Goal: Find specific page/section: Find specific page/section

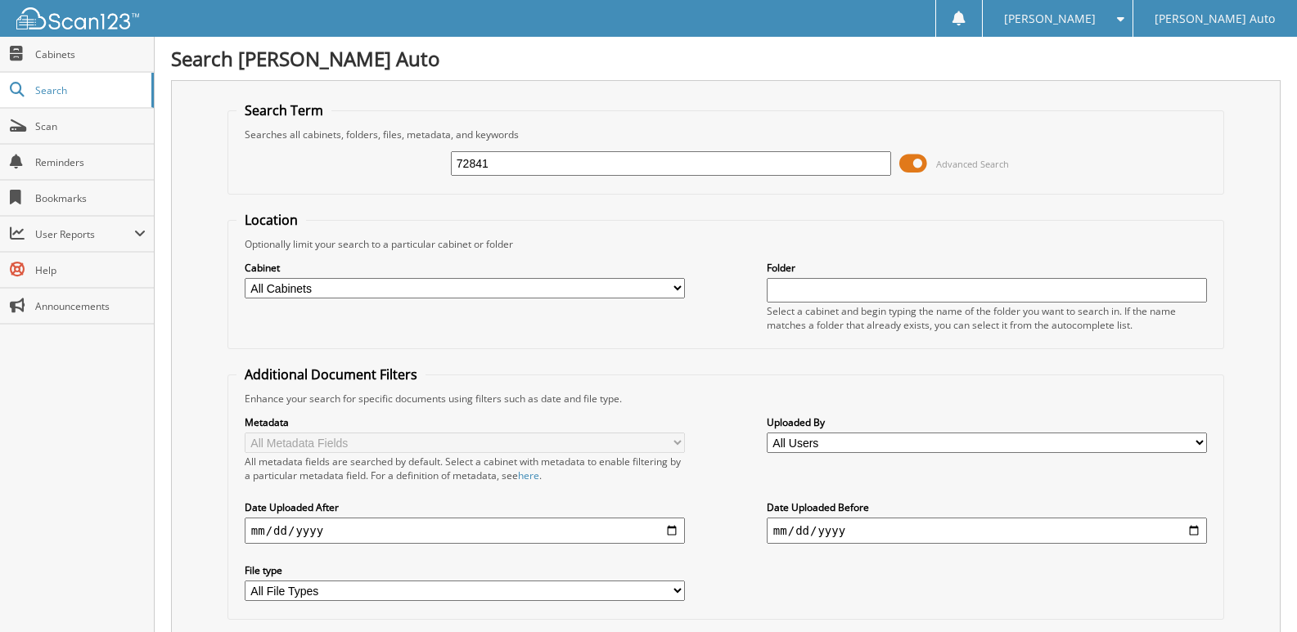
type input "72841"
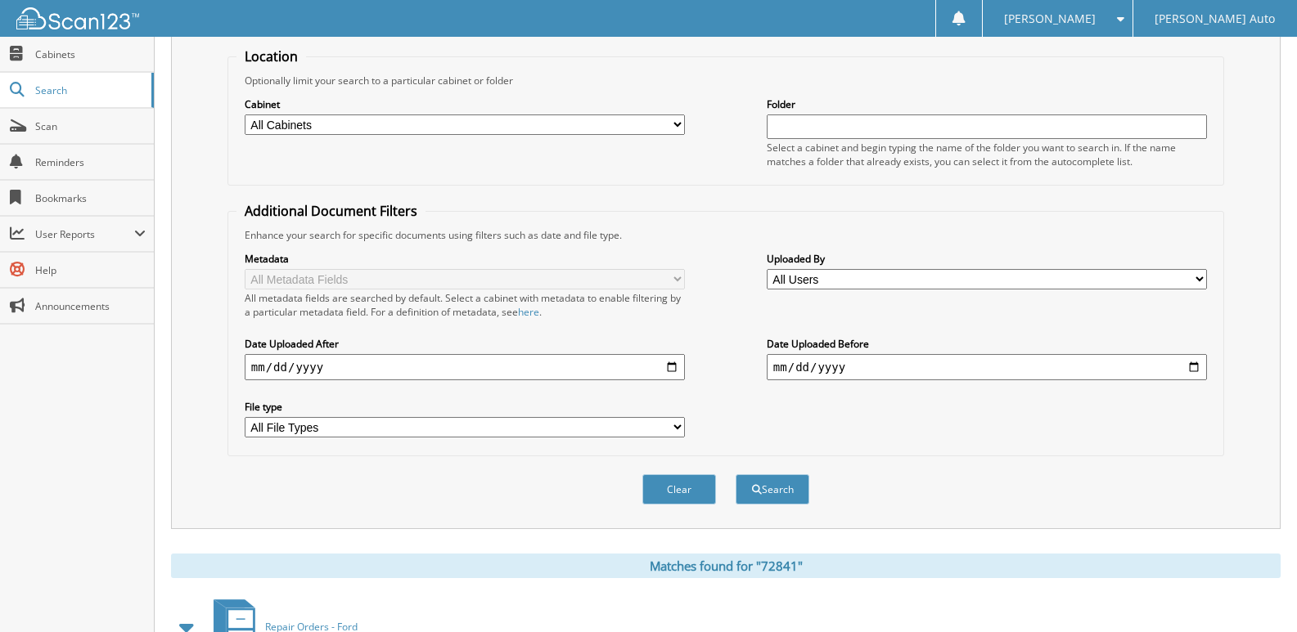
scroll to position [245, 0]
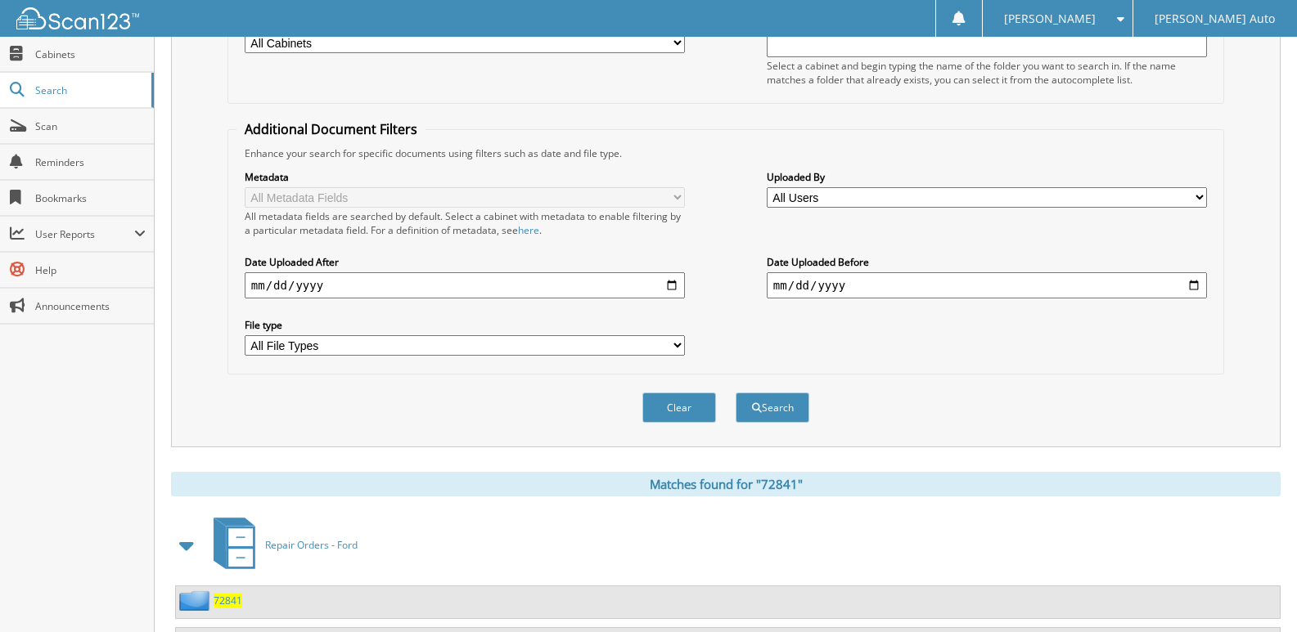
click at [300, 542] on span "Repair Orders - Ford" at bounding box center [311, 545] width 92 height 14
click at [226, 603] on span "72841" at bounding box center [228, 601] width 29 height 14
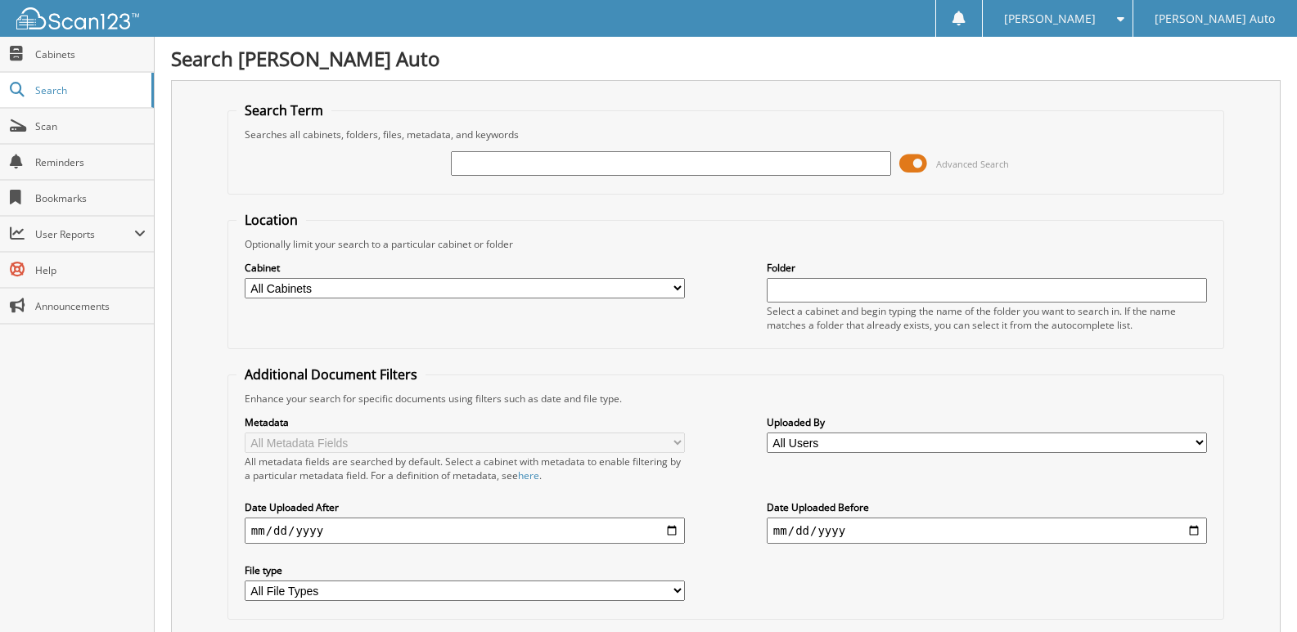
click at [607, 282] on select "All Cabinets A/P - Ford A/R - Ford Customer Communications Deals - Ford Deposit…" at bounding box center [465, 288] width 440 height 20
click at [633, 148] on div "Advanced Search" at bounding box center [725, 164] width 978 height 44
click at [633, 171] on input "text" at bounding box center [671, 163] width 440 height 25
type input "72853"
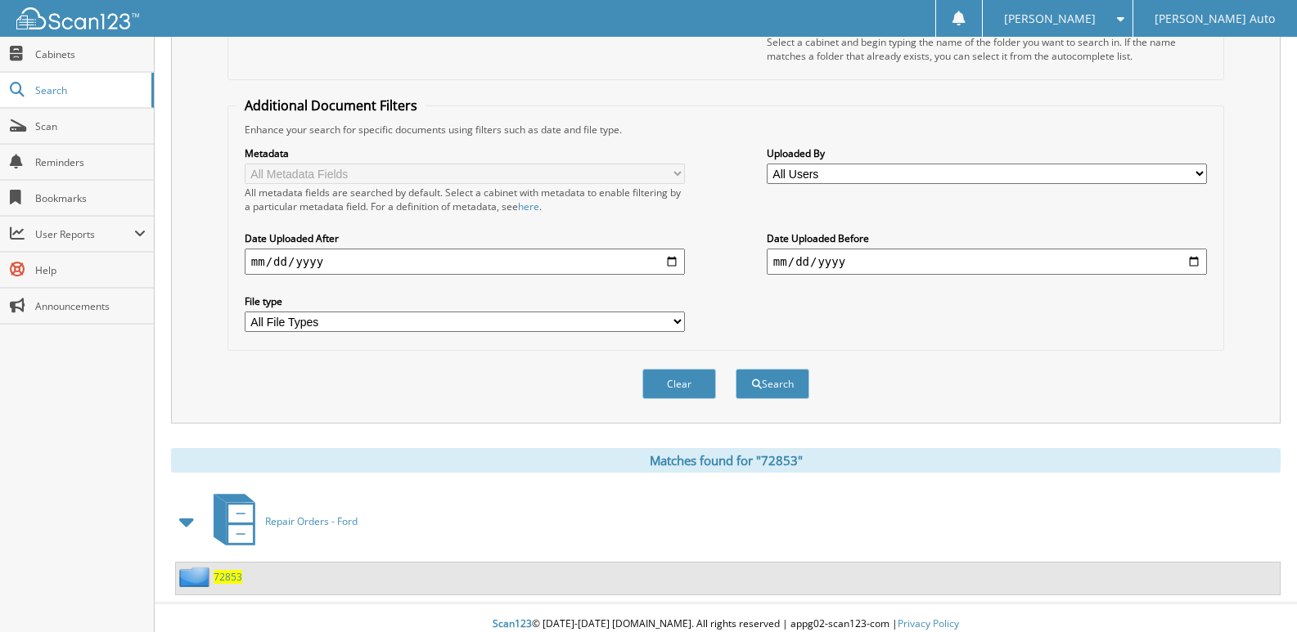
scroll to position [282, 0]
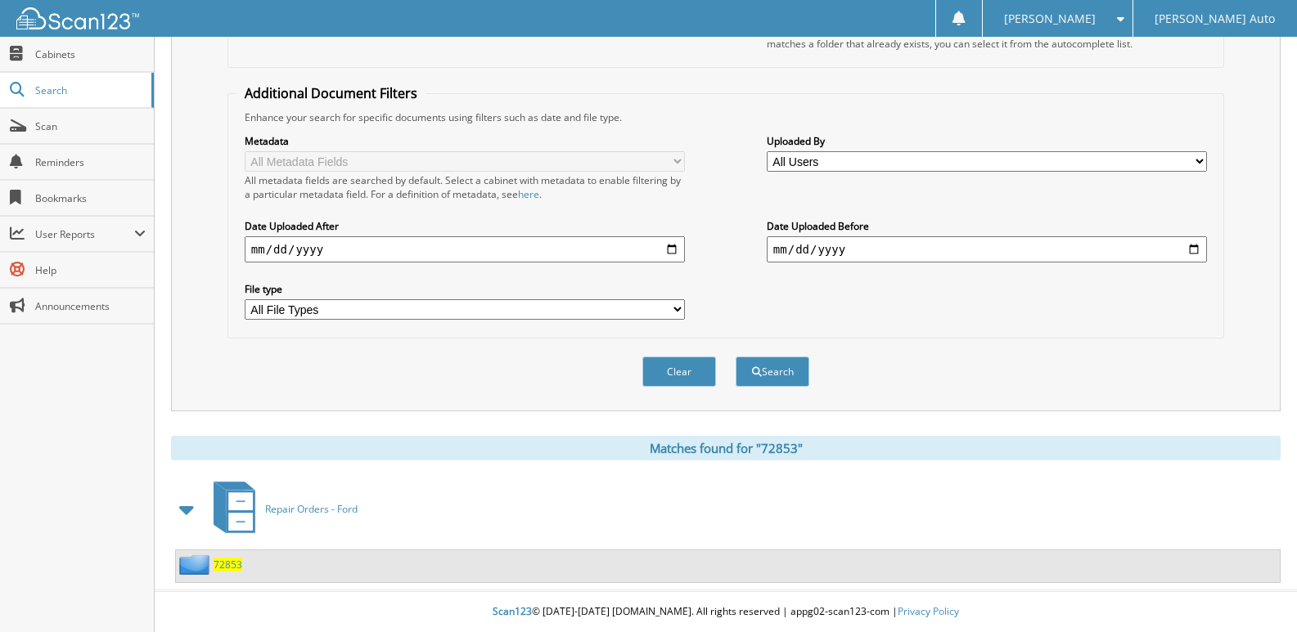
click at [231, 562] on span "72853" at bounding box center [228, 565] width 29 height 14
